Goal: Task Accomplishment & Management: Use online tool/utility

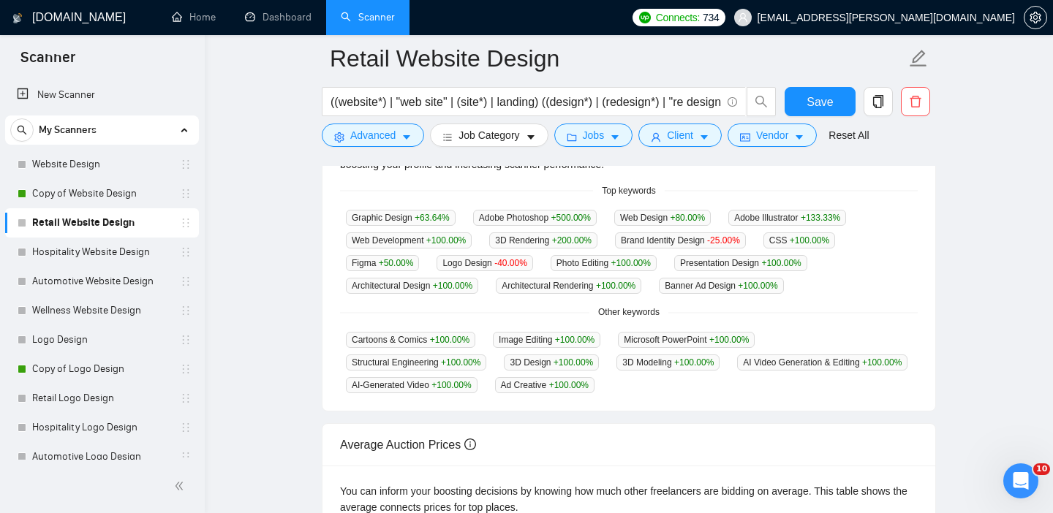
click at [608, 278] on span "Architectural Rendering +100.00 %" at bounding box center [568, 286] width 145 height 16
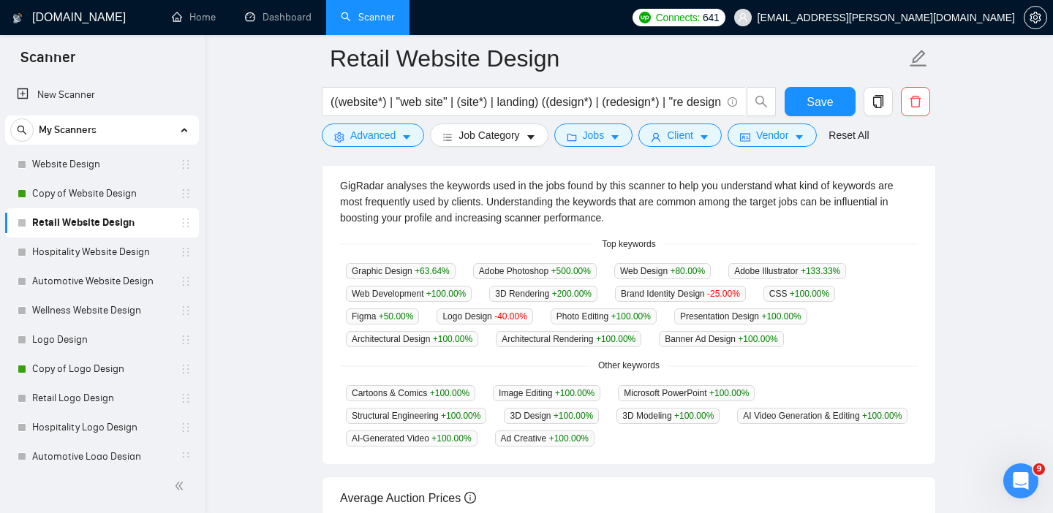
click at [88, 190] on link "Copy of Website Design" at bounding box center [101, 193] width 139 height 29
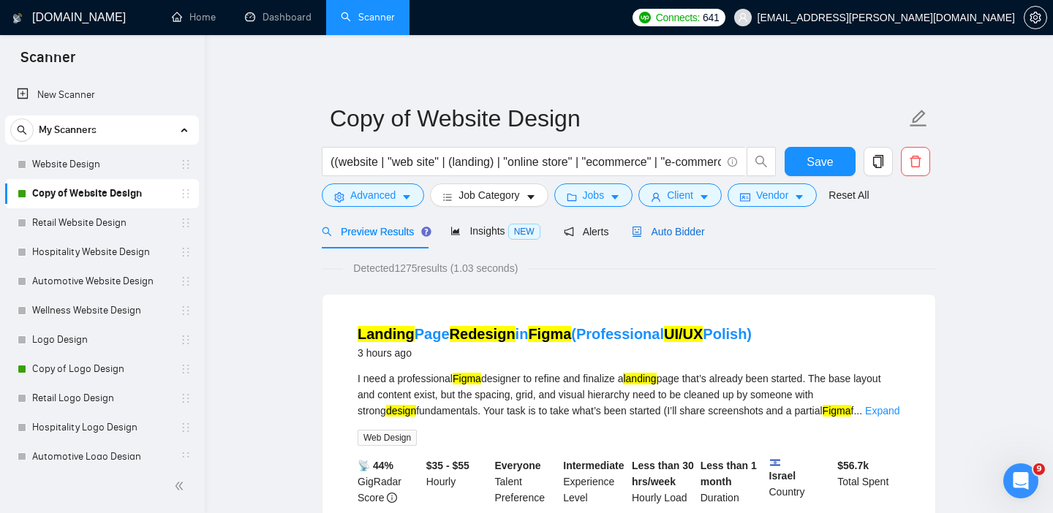
click at [674, 224] on div "Auto Bidder" at bounding box center [668, 232] width 72 height 16
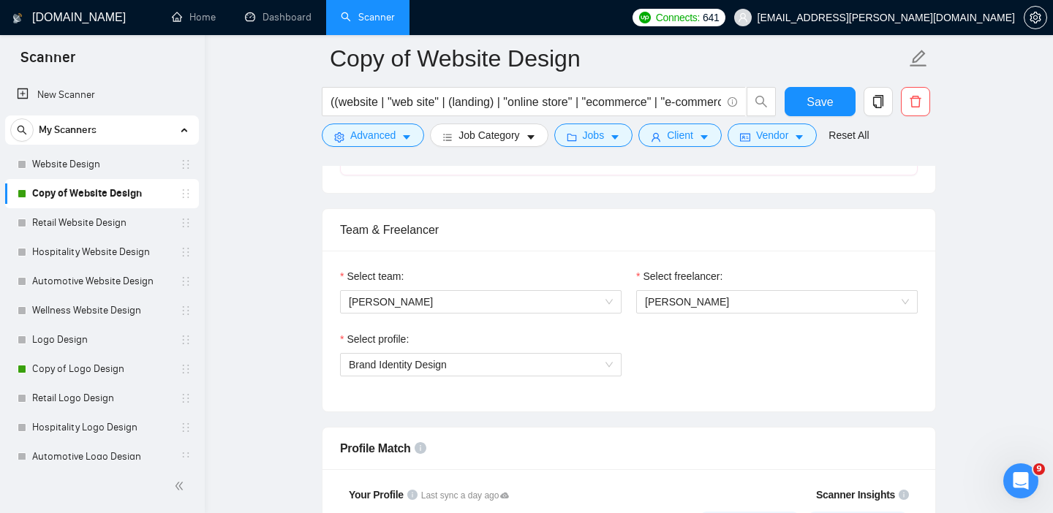
scroll to position [766, 0]
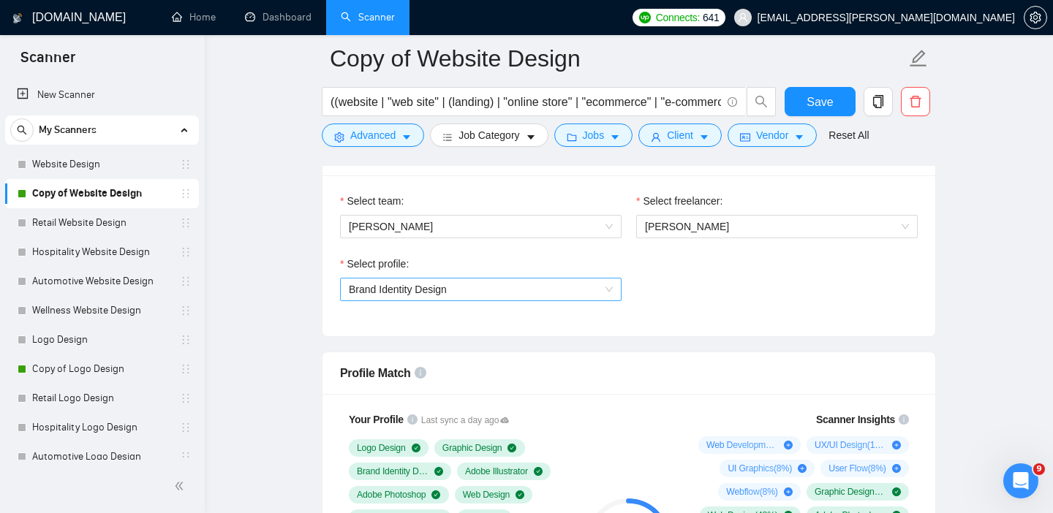
click at [491, 282] on span "Brand Identity Design" at bounding box center [481, 290] width 264 height 22
click at [445, 287] on span "Brand Identity Design" at bounding box center [398, 290] width 98 height 12
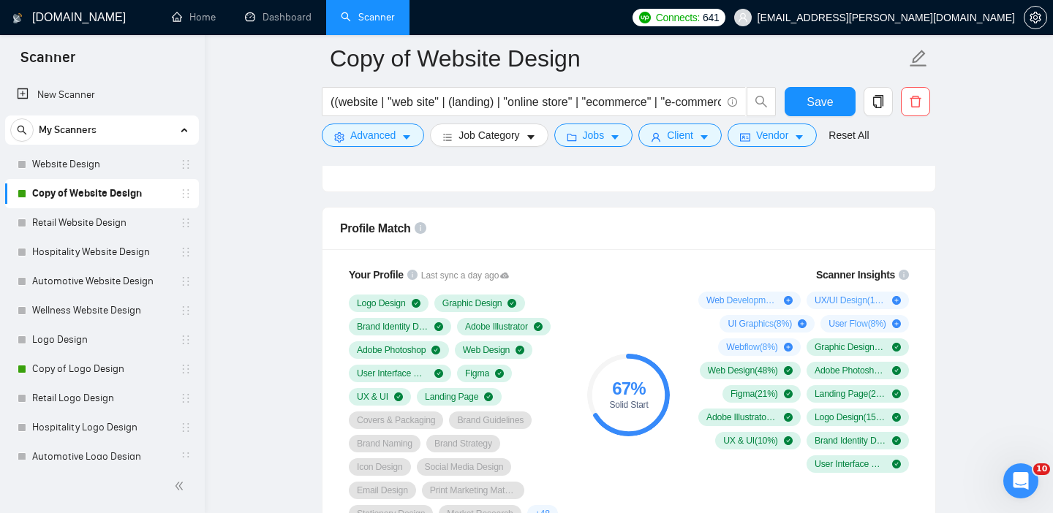
scroll to position [912, 0]
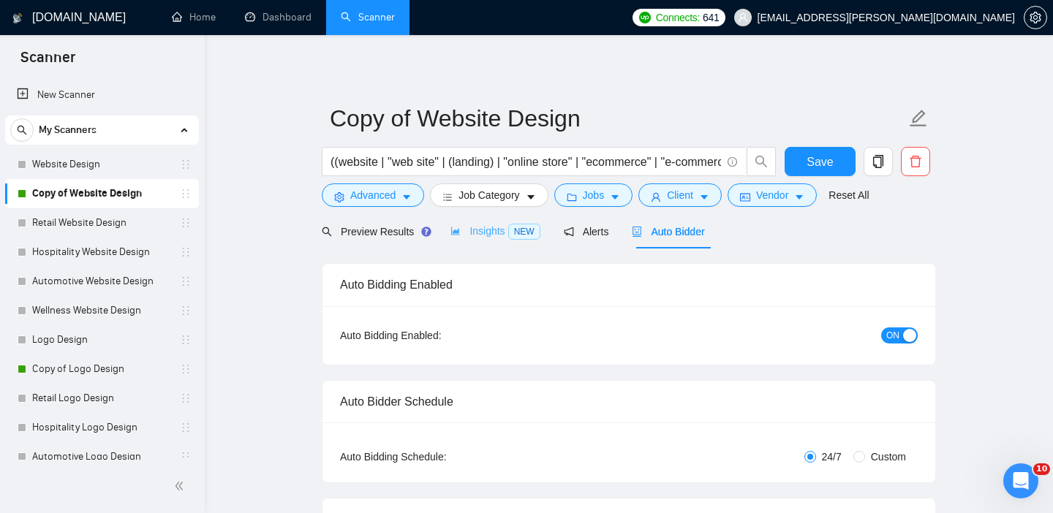
click at [488, 219] on div "Insights NEW" at bounding box center [494, 231] width 89 height 34
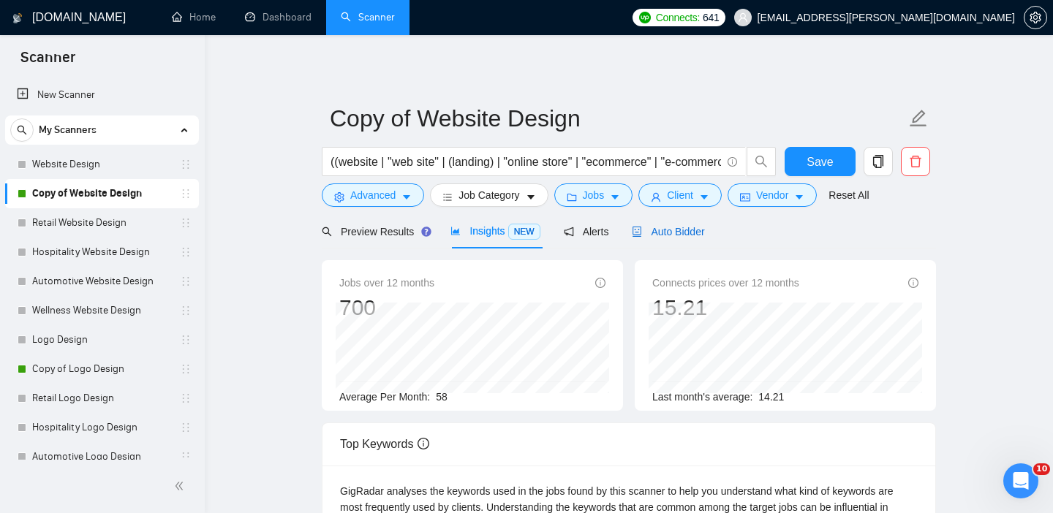
click at [642, 236] on icon "robot" at bounding box center [637, 232] width 9 height 10
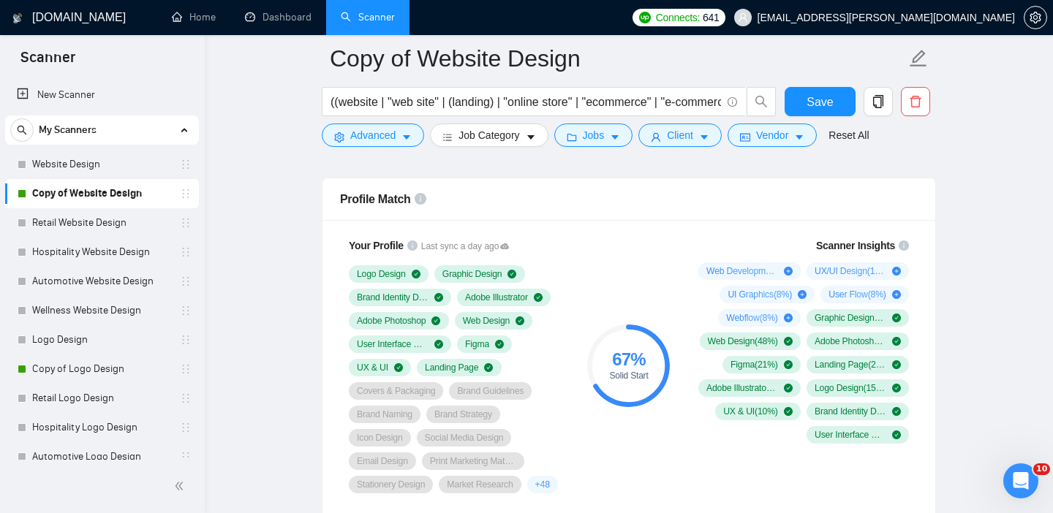
scroll to position [937, 0]
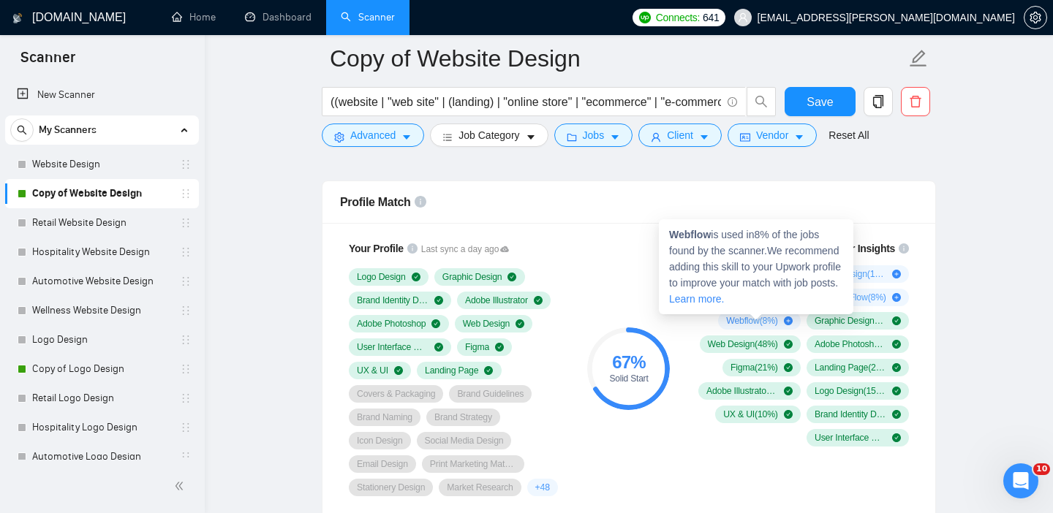
click at [779, 317] on div "Webflow ( 8 %)" at bounding box center [759, 321] width 67 height 12
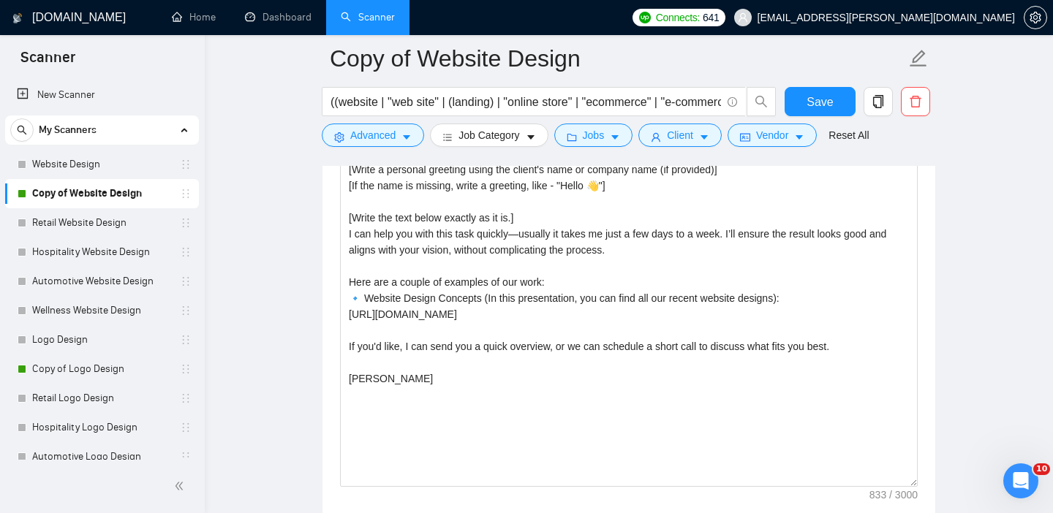
scroll to position [1726, 0]
